Goal: Task Accomplishment & Management: Complete application form

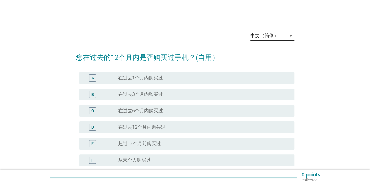
click at [279, 34] on div "中文（简体）" at bounding box center [269, 35] width 36 height 9
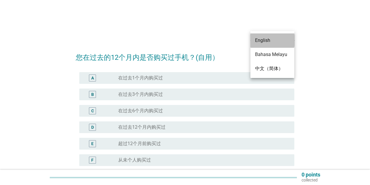
click at [271, 40] on div "English" at bounding box center [272, 40] width 35 height 7
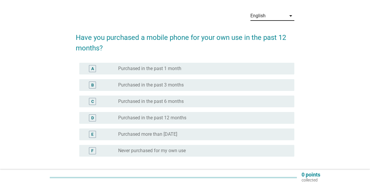
scroll to position [29, 0]
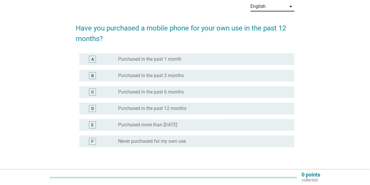
click at [183, 92] on label "Purchased in the past 6 months" at bounding box center [151, 92] width 66 height 6
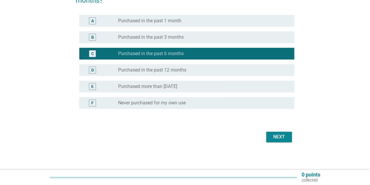
scroll to position [68, 0]
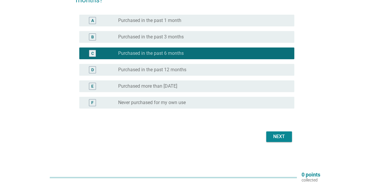
click at [275, 135] on div "Next" at bounding box center [279, 136] width 16 height 7
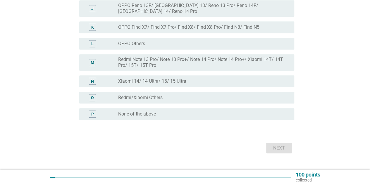
scroll to position [231, 0]
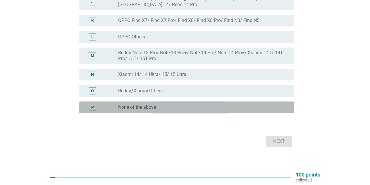
click at [208, 104] on div "radio_button_unchecked None of the above" at bounding box center [201, 107] width 167 height 6
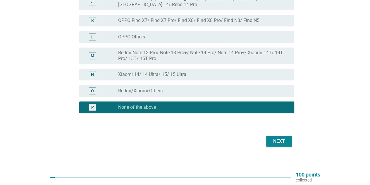
click at [284, 138] on div "Next" at bounding box center [279, 141] width 16 height 7
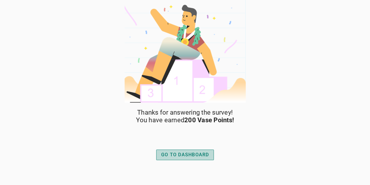
click at [179, 155] on div "GO TO DASHBOARD" at bounding box center [185, 154] width 48 height 7
